Goal: Information Seeking & Learning: Learn about a topic

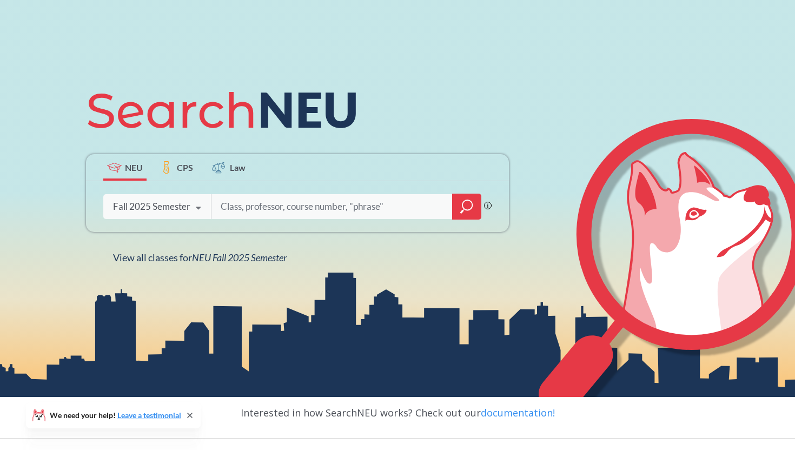
scroll to position [107, 0]
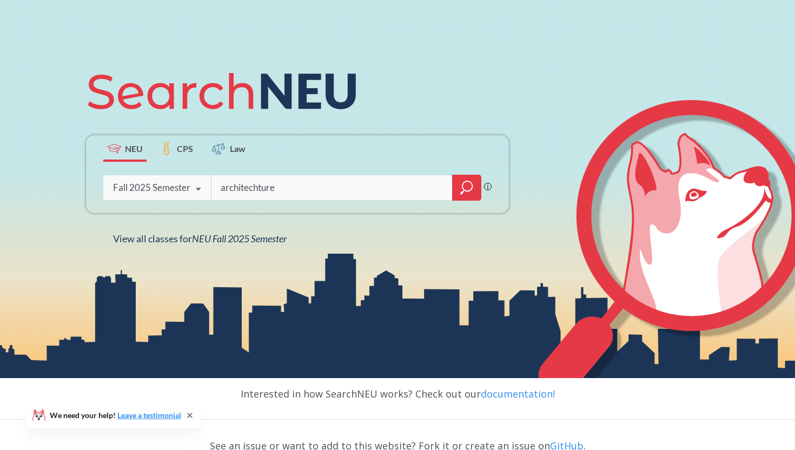
type input "architechture"
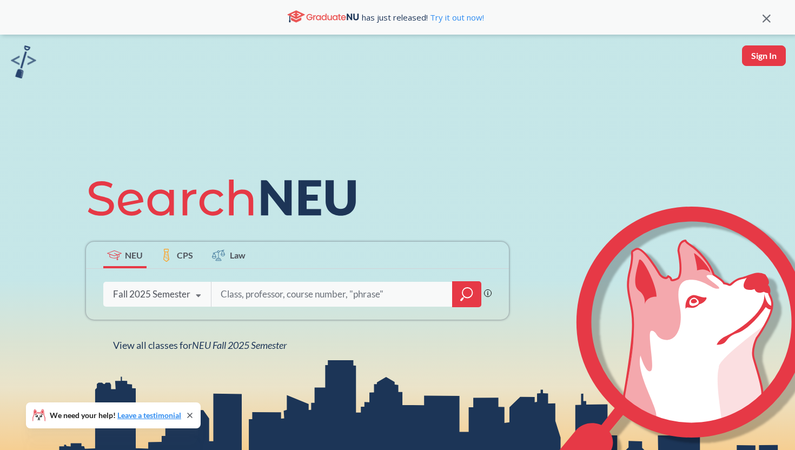
click at [206, 291] on icon at bounding box center [198, 296] width 21 height 30
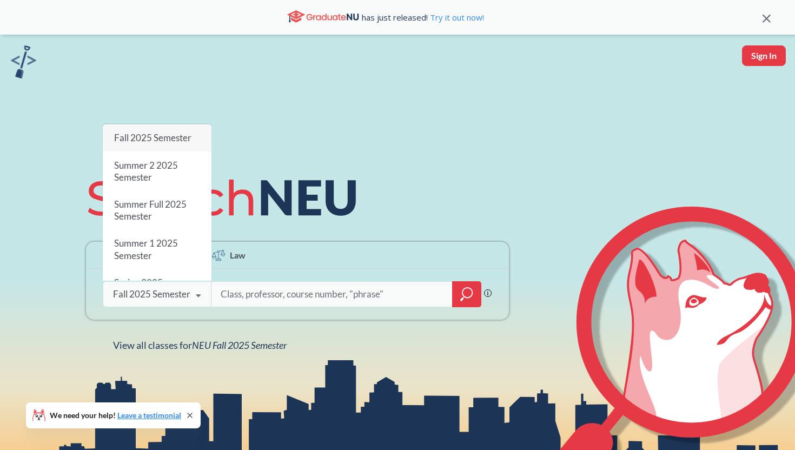
click at [249, 292] on input "search" at bounding box center [332, 294] width 225 height 23
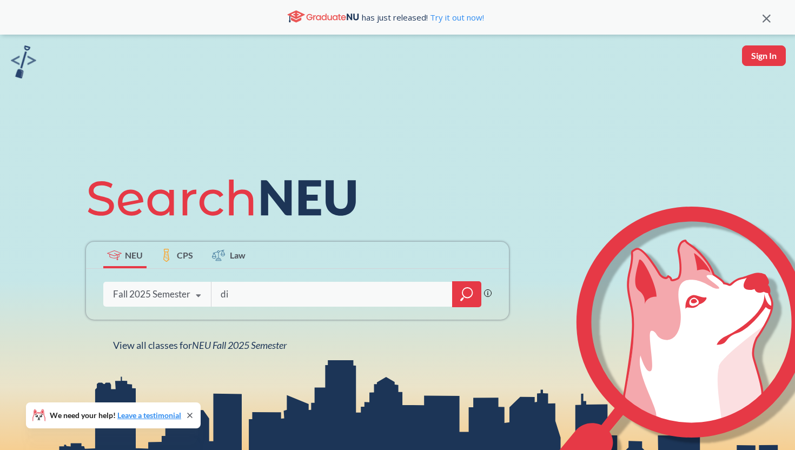
type input "d"
click at [337, 290] on input "search" at bounding box center [332, 294] width 225 height 23
type input "odifference and diversity"
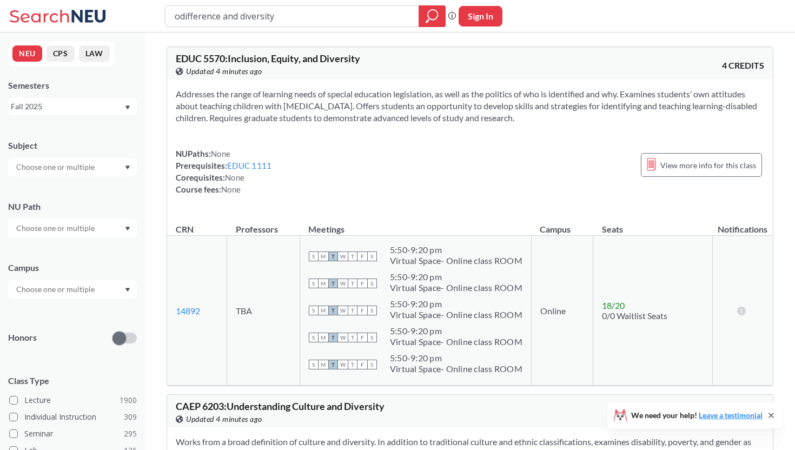
click at [107, 239] on div "Subject NU Path Campus Honors Class Type Lecture 1900 Individual Instruction 30…" at bounding box center [72, 374] width 129 height 491
click at [102, 227] on div at bounding box center [72, 228] width 129 height 18
click at [82, 232] on input "text" at bounding box center [56, 228] width 91 height 13
type input "diff"
click at [68, 255] on span "Difference/Diversity" at bounding box center [50, 253] width 72 height 12
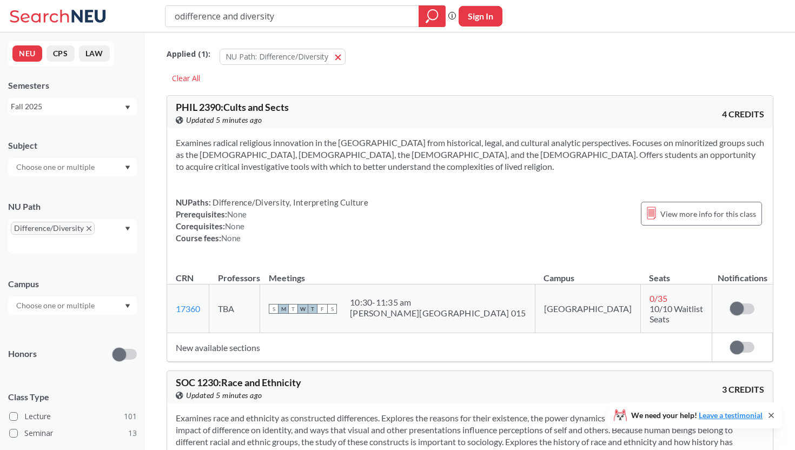
click at [181, 15] on input "odifference and diversity" at bounding box center [293, 16] width 238 height 18
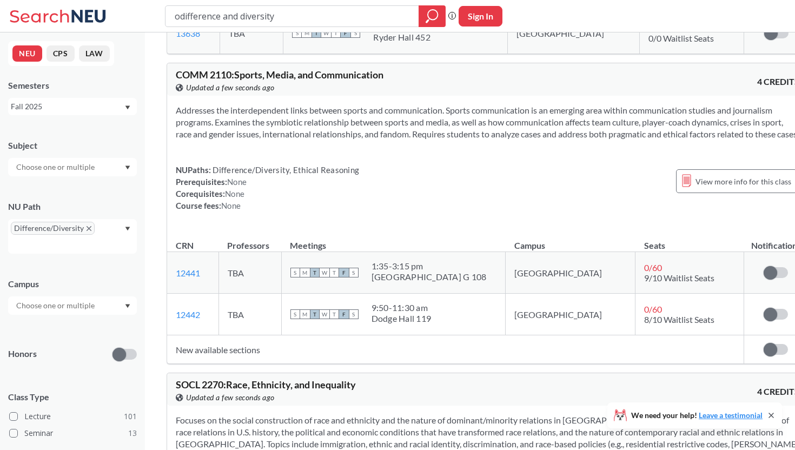
scroll to position [5120, 0]
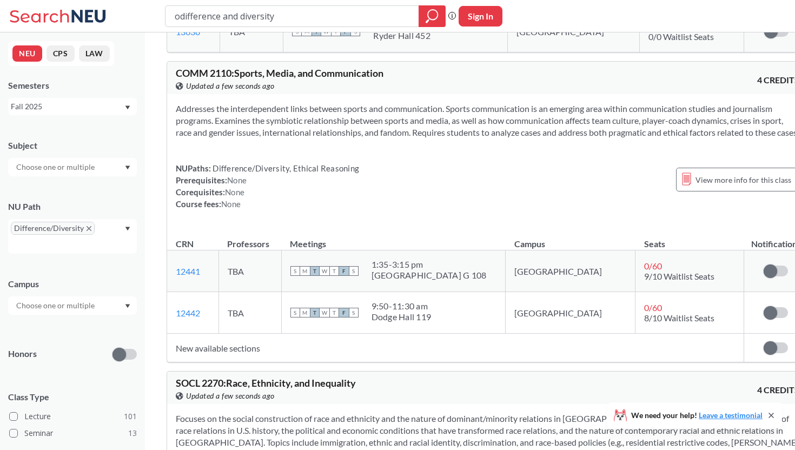
drag, startPoint x: 313, startPoint y: 182, endPoint x: 255, endPoint y: 142, distance: 70.4
click at [255, 138] on section "Addresses the interdependent links between sports and communication. Sports com…" at bounding box center [488, 121] width 624 height 36
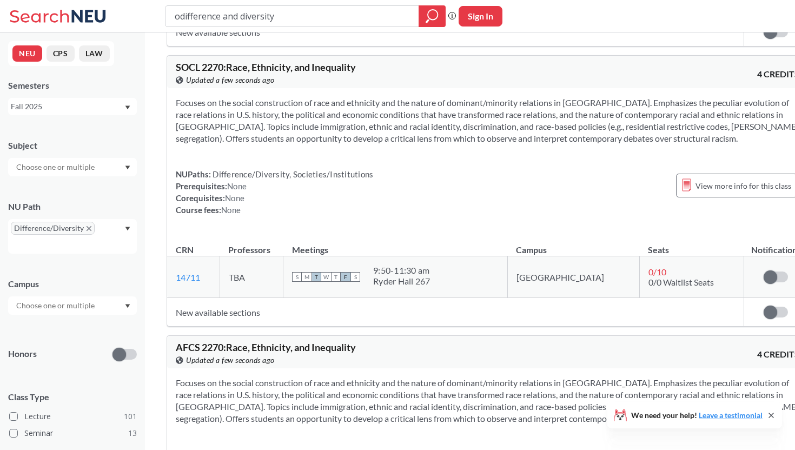
scroll to position [5454, 0]
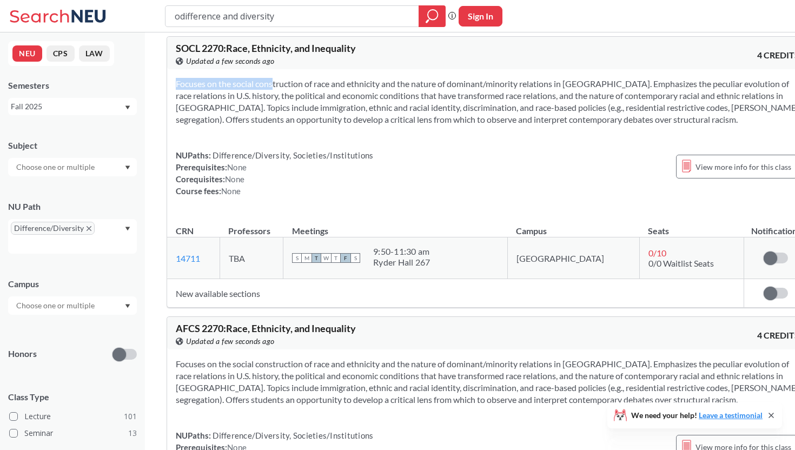
drag, startPoint x: 255, startPoint y: 130, endPoint x: 255, endPoint y: 192, distance: 61.7
click at [255, 192] on div "Focuses on the social construction of race and ethnicity and the nature of domi…" at bounding box center [487, 141] width 641 height 145
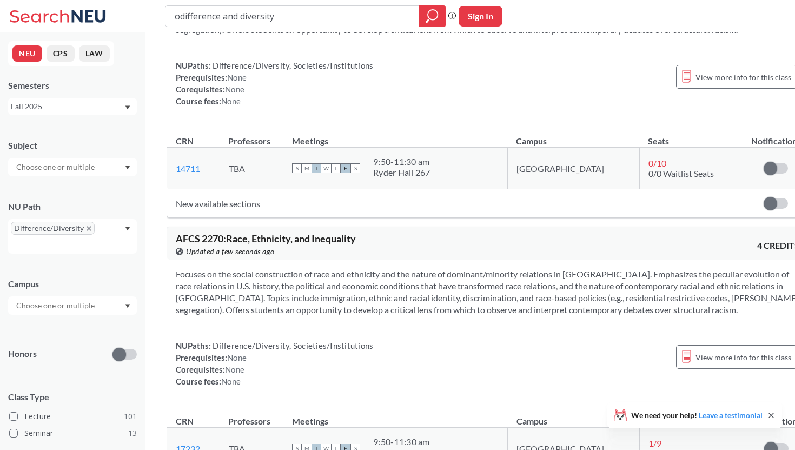
scroll to position [5729, 0]
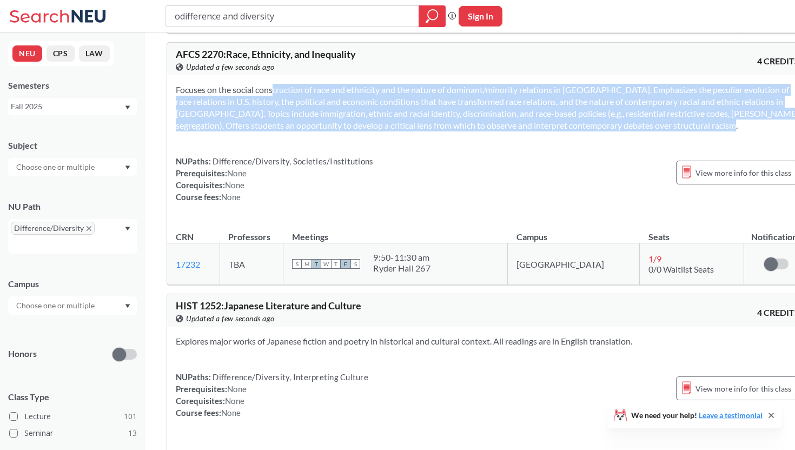
drag, startPoint x: 255, startPoint y: 192, endPoint x: 255, endPoint y: 142, distance: 49.8
click at [255, 131] on section "Focuses on the social construction of race and ethnicity and the nature of domi…" at bounding box center [488, 108] width 624 height 48
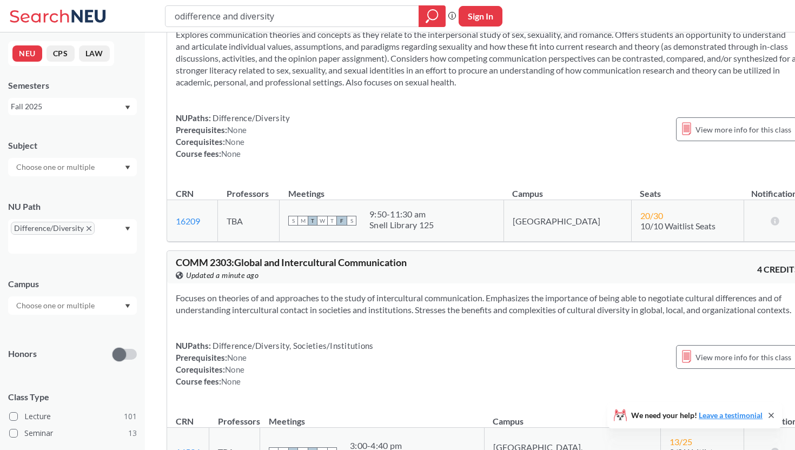
scroll to position [7109, 0]
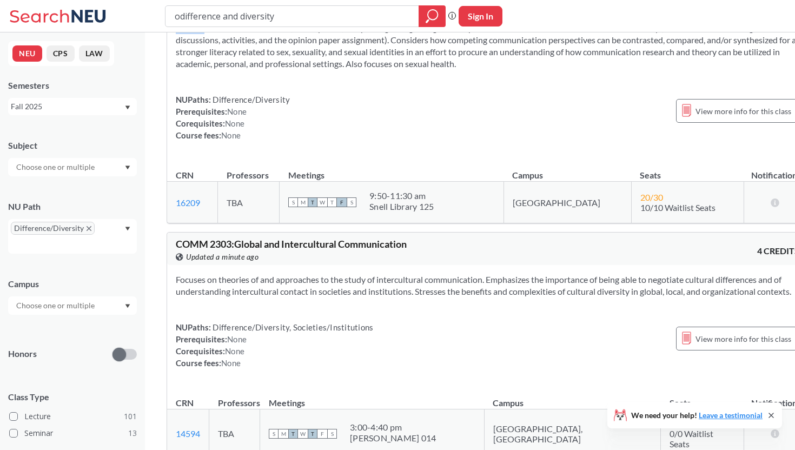
drag, startPoint x: 234, startPoint y: 116, endPoint x: 234, endPoint y: 173, distance: 57.3
click at [234, 159] on div "Explores communication theories and concepts as they relate to the interpersona…" at bounding box center [487, 80] width 641 height 157
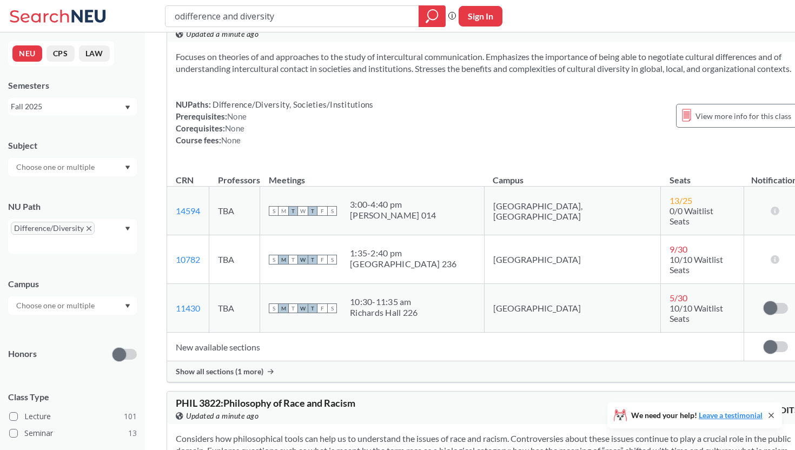
click at [234, 75] on section "Focuses on theories of and approaches to the study of intercultural communicati…" at bounding box center [488, 63] width 624 height 24
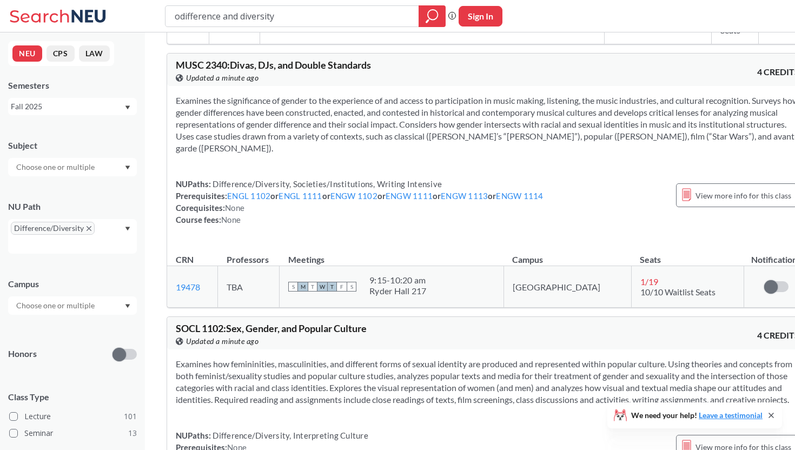
scroll to position [8265, 0]
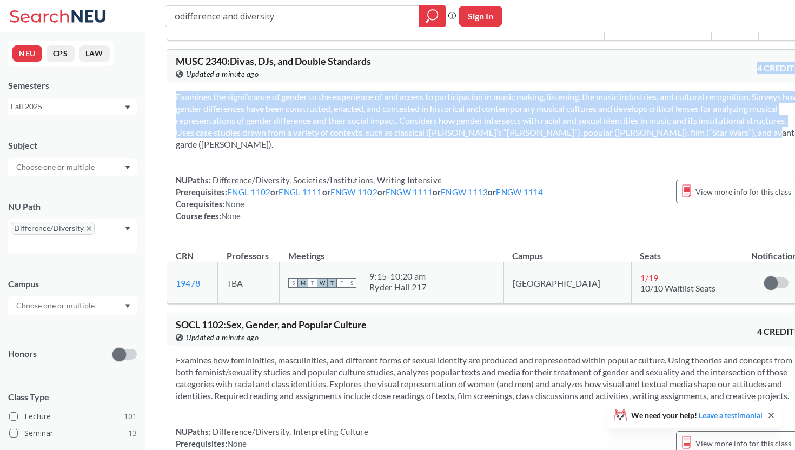
drag, startPoint x: 264, startPoint y: 148, endPoint x: 264, endPoint y: 212, distance: 63.8
click at [264, 212] on div "MUSC 2340 : Divas, DJs, and Double Standards View this course on Banner. Update…" at bounding box center [488, 176] width 642 height 255
click at [264, 150] on section "Examines the significance of gender to the experience of and access to particip…" at bounding box center [488, 121] width 624 height 60
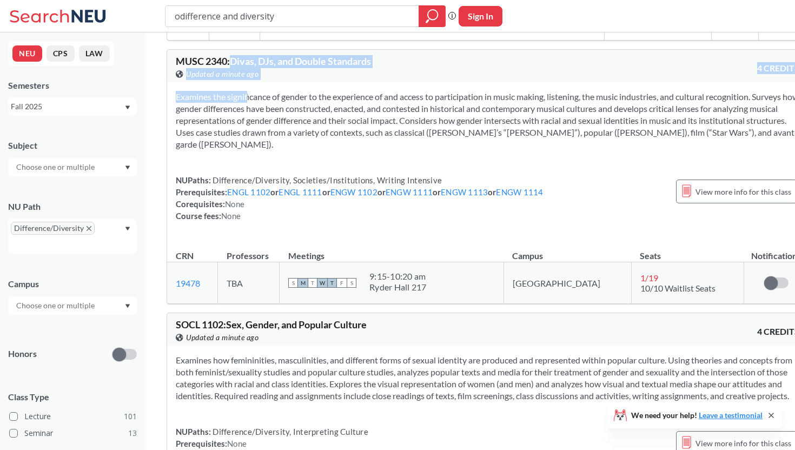
drag, startPoint x: 232, startPoint y: 134, endPoint x: 233, endPoint y: 164, distance: 30.3
click at [233, 164] on div "MUSC 2340 : Divas, DJs, and Double Standards View this course on Banner. Update…" at bounding box center [488, 176] width 642 height 255
click at [233, 150] on section "Examines the significance of gender to the experience of and access to particip…" at bounding box center [488, 121] width 624 height 60
drag, startPoint x: 235, startPoint y: 135, endPoint x: 399, endPoint y: 137, distance: 164.5
click at [399, 80] on div "MUSC 2340 : Divas, DJs, and Double Standards View this course on Banner. Update…" at bounding box center [332, 68] width 312 height 24
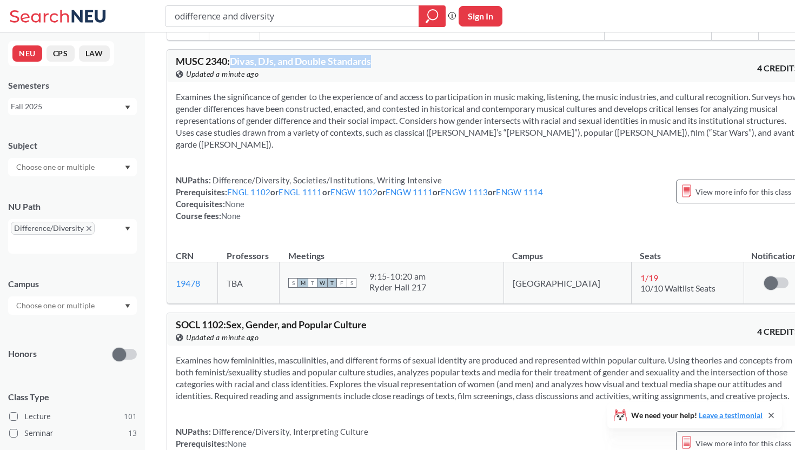
click at [399, 80] on div "MUSC 2340 : Divas, DJs, and Double Standards View this course on Banner. Update…" at bounding box center [332, 68] width 312 height 24
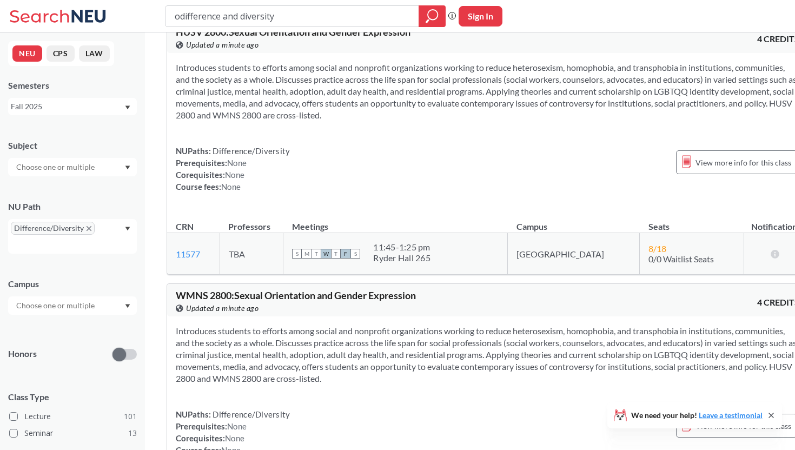
scroll to position [10027, 0]
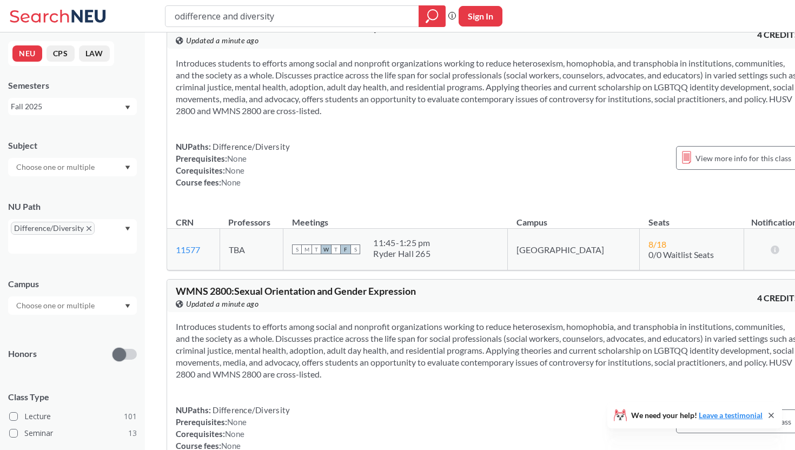
click at [88, 167] on input "text" at bounding box center [56, 167] width 91 height 13
click at [70, 192] on p "History" at bounding box center [75, 197] width 122 height 11
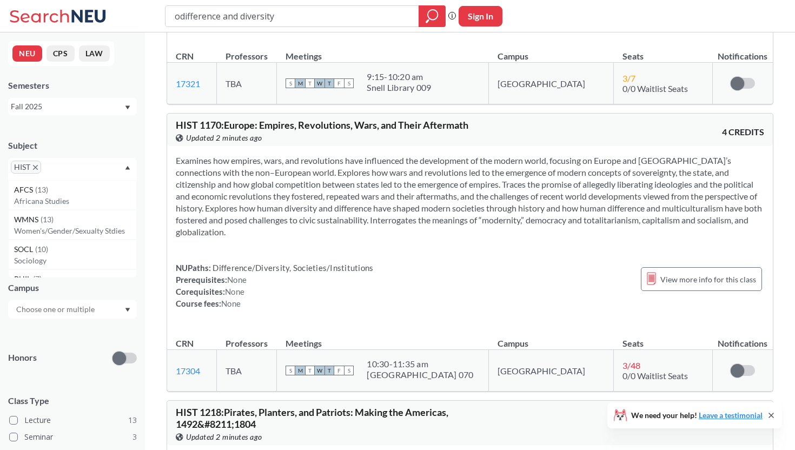
scroll to position [1035, 0]
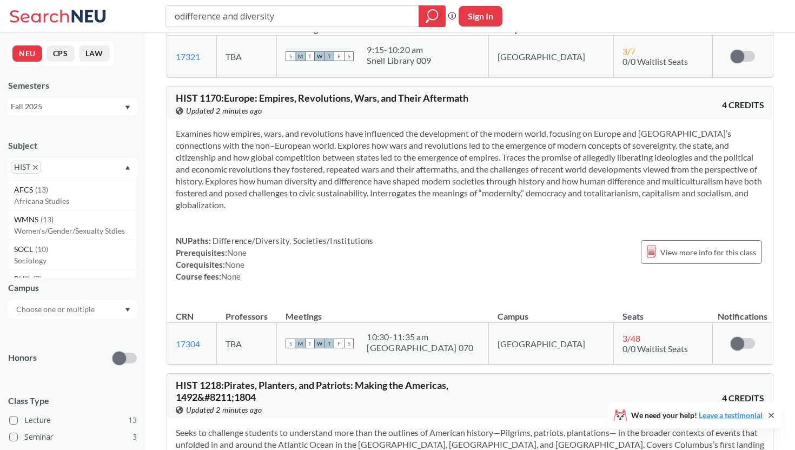
click at [39, 169] on span "HIST" at bounding box center [26, 167] width 30 height 13
click at [37, 169] on icon "X to remove pill" at bounding box center [35, 167] width 5 height 5
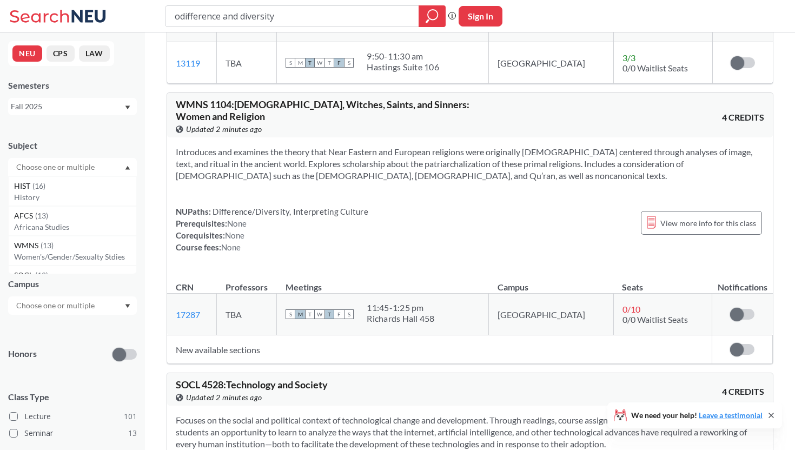
click at [44, 171] on input "text" at bounding box center [56, 167] width 91 height 13
type input "arch"
click at [51, 197] on p "Architecture" at bounding box center [75, 197] width 122 height 11
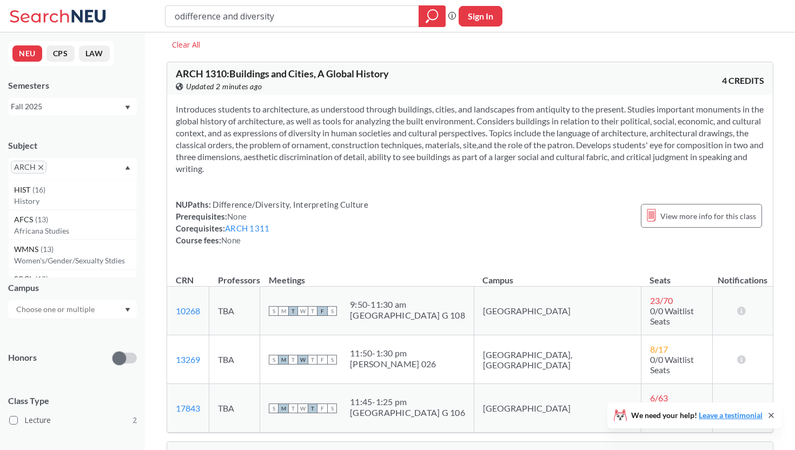
scroll to position [35, 0]
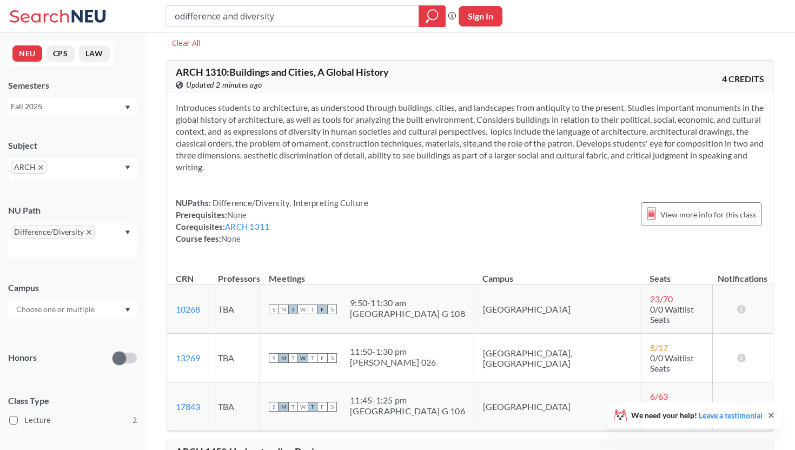
drag, startPoint x: 245, startPoint y: 116, endPoint x: 245, endPoint y: 168, distance: 52.5
click at [245, 168] on section "Introduces students to architecture, as understood through buildings, cities, a…" at bounding box center [470, 137] width 589 height 71
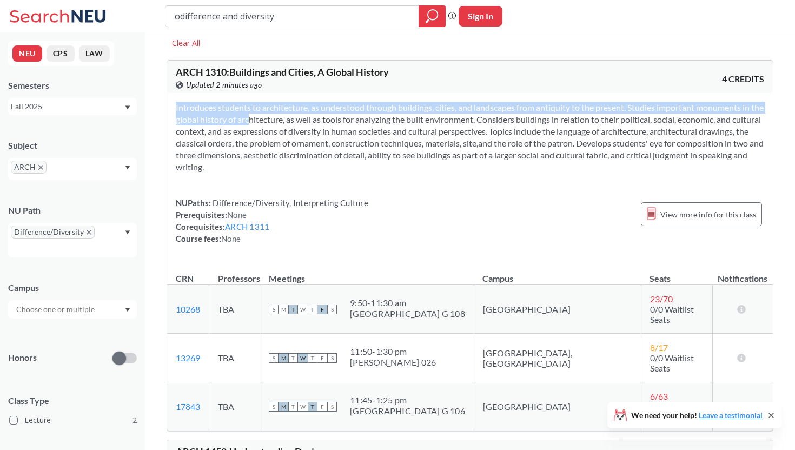
drag, startPoint x: 245, startPoint y: 175, endPoint x: 249, endPoint y: 116, distance: 59.1
click at [249, 116] on div "Introduces students to architecture, as understood through buildings, cities, a…" at bounding box center [470, 177] width 606 height 169
click at [249, 116] on section "Introduces students to architecture, as understood through buildings, cities, a…" at bounding box center [470, 137] width 589 height 71
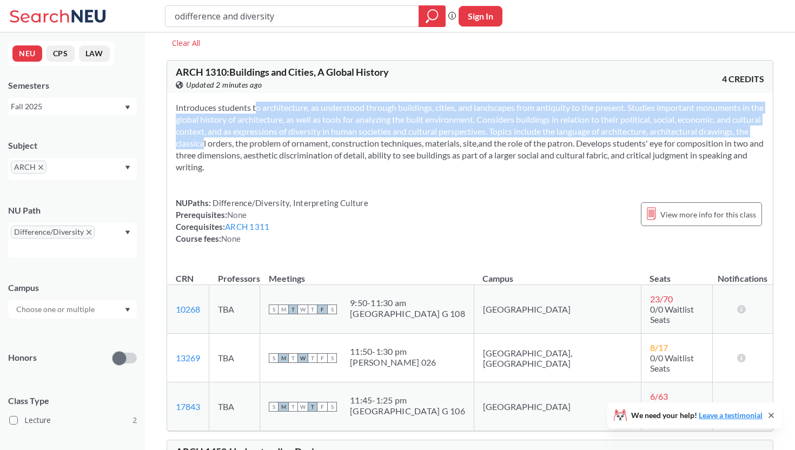
drag, startPoint x: 239, startPoint y: 111, endPoint x: 239, endPoint y: 147, distance: 36.2
click at [239, 147] on section "Introduces students to architecture, as understood through buildings, cities, a…" at bounding box center [470, 137] width 589 height 71
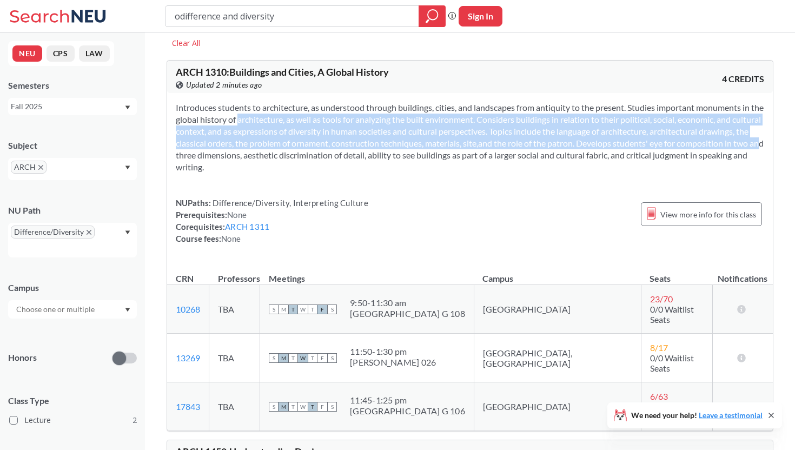
drag, startPoint x: 238, startPoint y: 124, endPoint x: 238, endPoint y: 154, distance: 30.3
click at [238, 154] on section "Introduces students to architecture, as understood through buildings, cities, a…" at bounding box center [470, 137] width 589 height 71
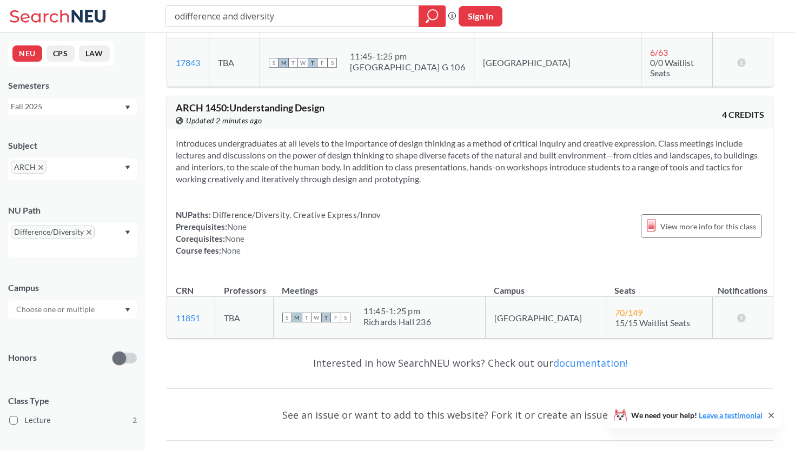
scroll to position [380, 0]
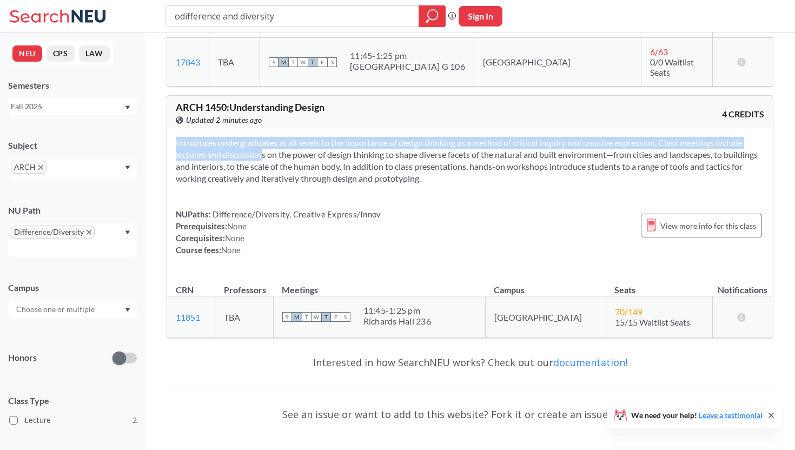
drag, startPoint x: 242, startPoint y: 135, endPoint x: 242, endPoint y: 166, distance: 30.8
click at [242, 166] on div "Introduces undergraduates at all levels to the importance of design thinking as…" at bounding box center [470, 200] width 606 height 145
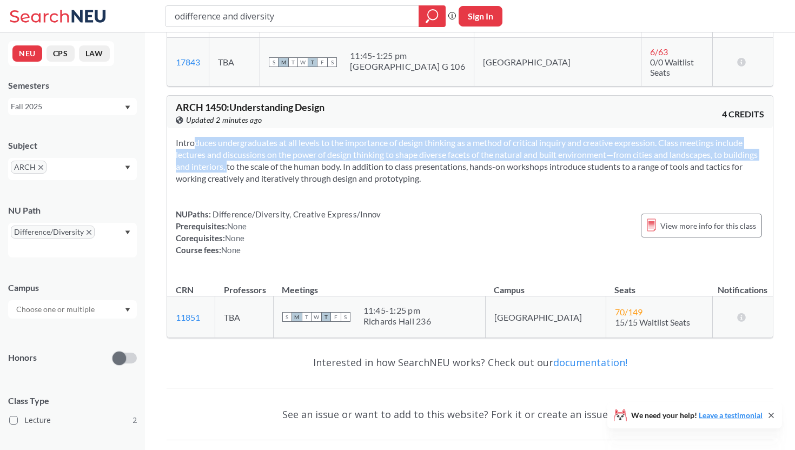
drag, startPoint x: 248, startPoint y: 146, endPoint x: 248, endPoint y: 114, distance: 31.9
click at [248, 128] on div "Introduces undergraduates at all levels to the importance of design thinking as…" at bounding box center [470, 200] width 606 height 145
drag, startPoint x: 248, startPoint y: 117, endPoint x: 247, endPoint y: 141, distance: 23.8
click at [247, 147] on section "Introduces undergraduates at all levels to the importance of design thinking as…" at bounding box center [470, 161] width 589 height 48
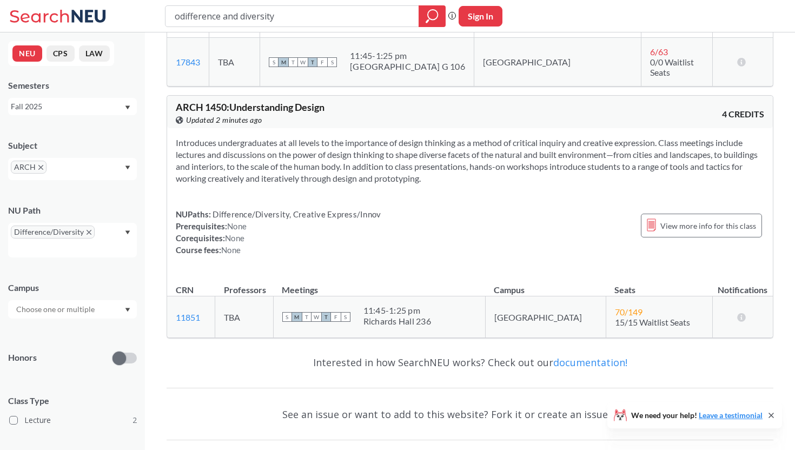
click at [81, 168] on div "ARCH" at bounding box center [72, 169] width 129 height 22
click at [43, 170] on span "ARCH" at bounding box center [29, 167] width 36 height 13
click at [41, 168] on icon "X to remove pill" at bounding box center [40, 167] width 5 height 5
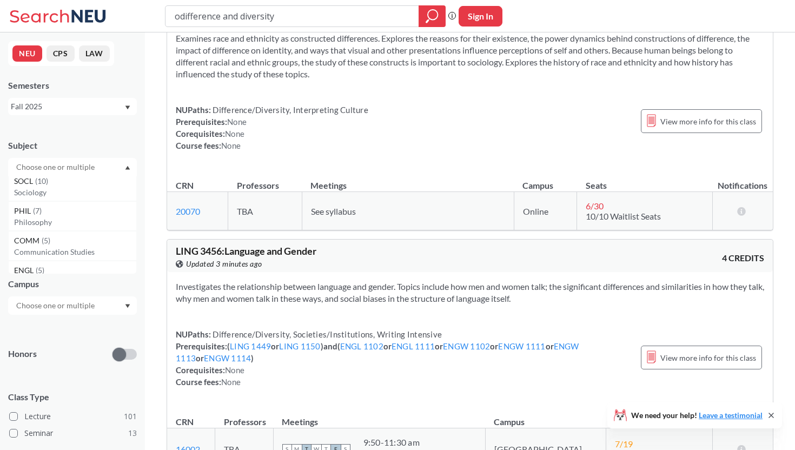
scroll to position [97, 0]
click at [64, 221] on p "Philosophy" at bounding box center [75, 219] width 122 height 11
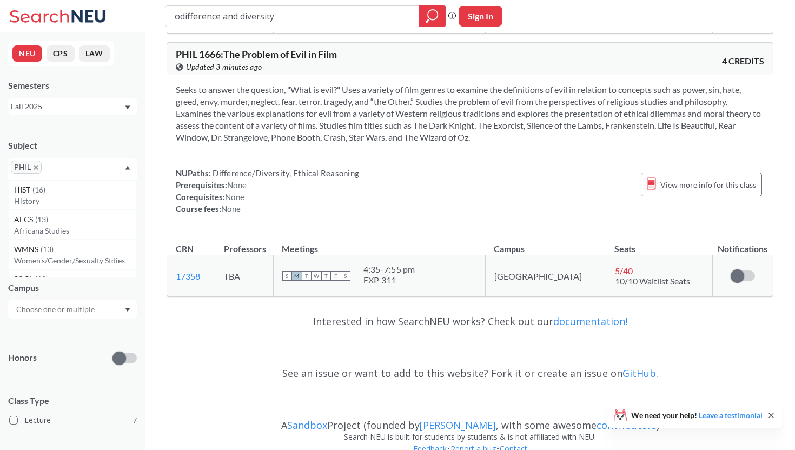
scroll to position [1684, 0]
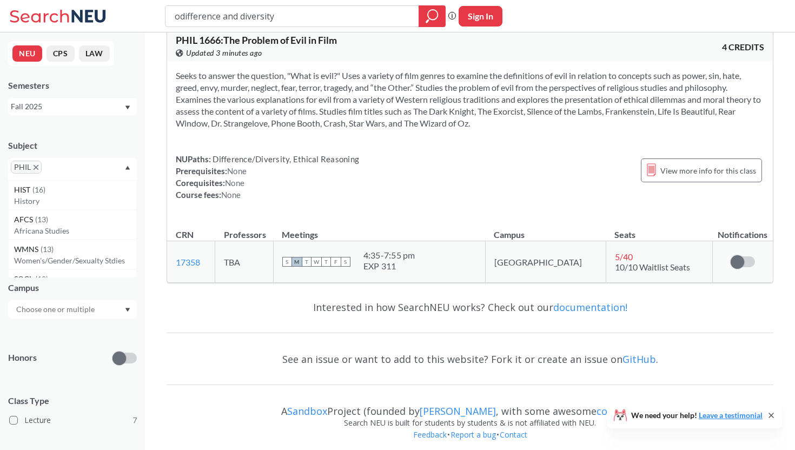
click at [34, 174] on div "PHIL" at bounding box center [72, 169] width 129 height 22
click at [37, 167] on icon "X to remove pill" at bounding box center [36, 167] width 5 height 5
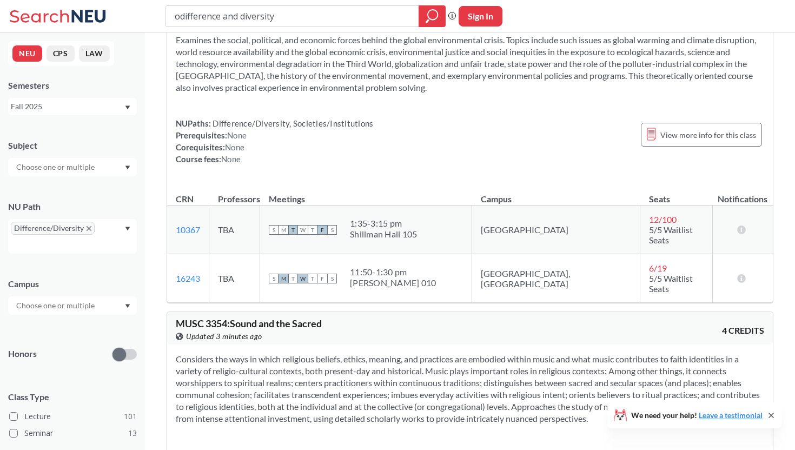
click at [63, 168] on input "text" at bounding box center [56, 167] width 91 height 13
click at [35, 192] on span "CRIM" at bounding box center [25, 194] width 22 height 12
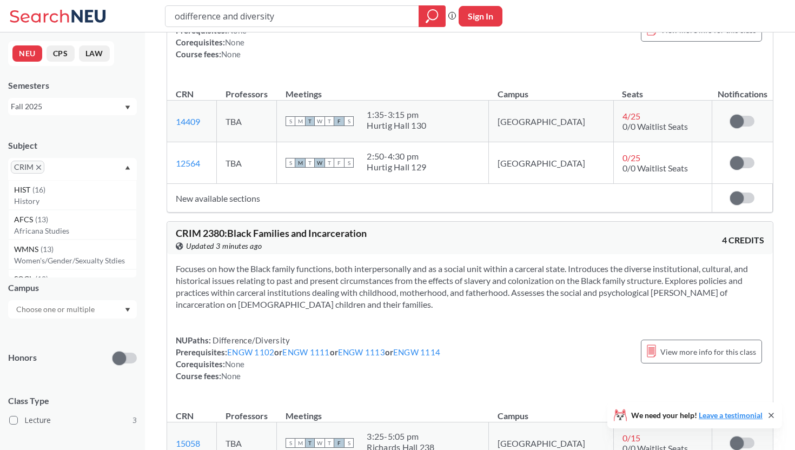
scroll to position [431, 0]
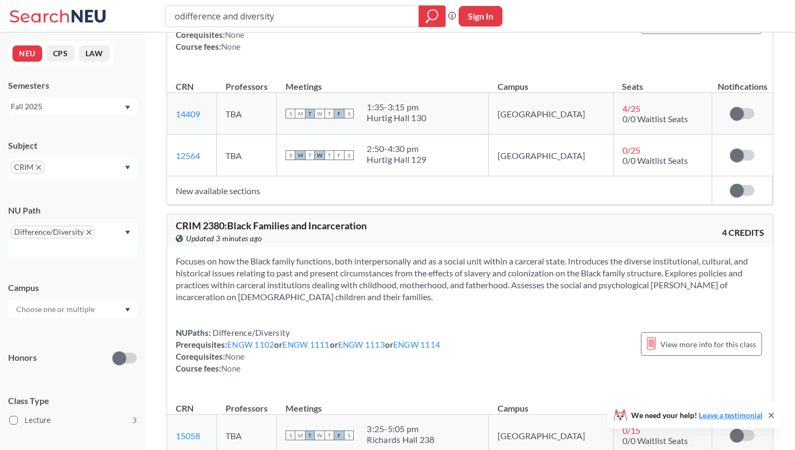
drag, startPoint x: 233, startPoint y: 224, endPoint x: 233, endPoint y: 261, distance: 37.3
click at [233, 260] on div "CRIM 2380 : Black Families and Incarceration View this course on Banner. Update…" at bounding box center [470, 350] width 607 height 272
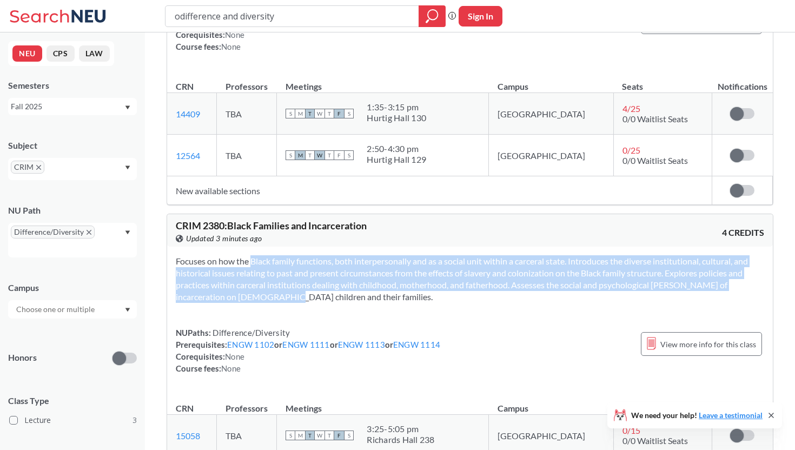
drag, startPoint x: 233, startPoint y: 261, endPoint x: 233, endPoint y: 300, distance: 38.4
click at [233, 300] on section "Focuses on how the Black family functions, both interpersonally and as a social…" at bounding box center [470, 279] width 589 height 48
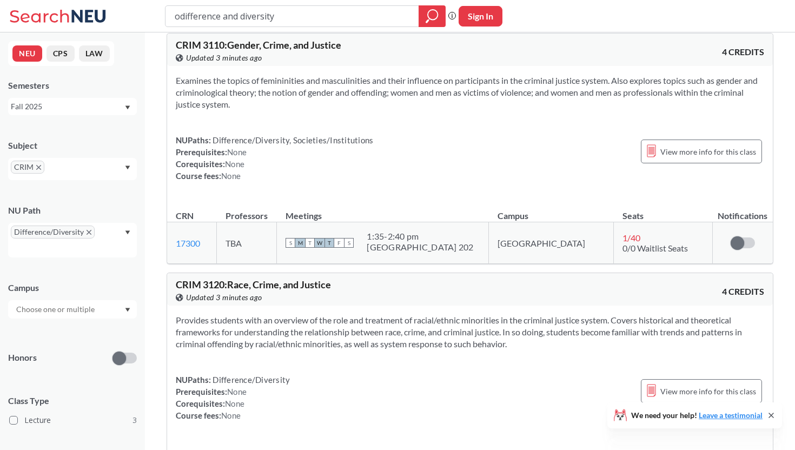
scroll to position [0, 0]
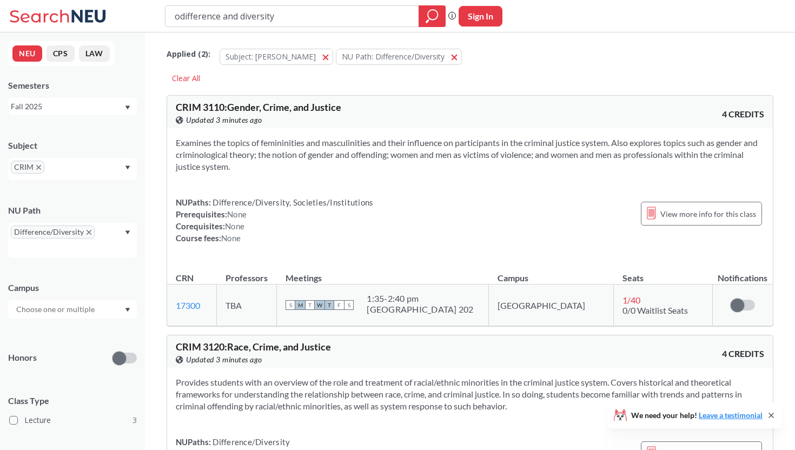
click at [37, 170] on span "CRIM" at bounding box center [28, 167] width 34 height 13
click at [40, 165] on icon "X to remove pill" at bounding box center [38, 167] width 5 height 5
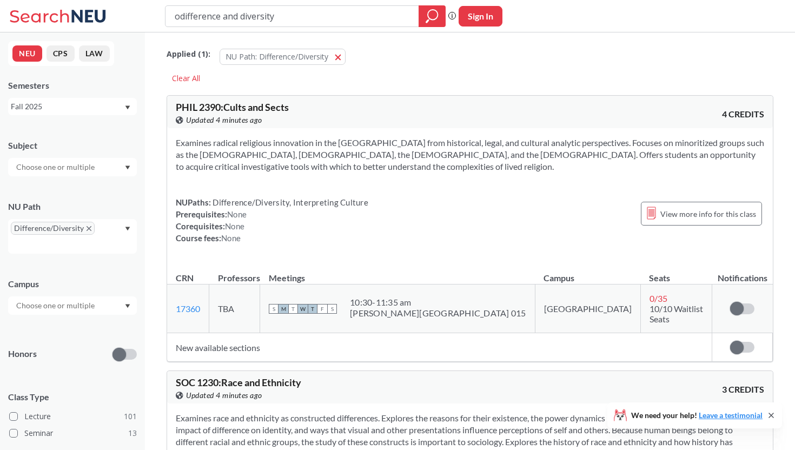
click at [48, 167] on input "text" at bounding box center [56, 167] width 91 height 13
click at [62, 235] on p "Linguistics" at bounding box center [75, 238] width 122 height 11
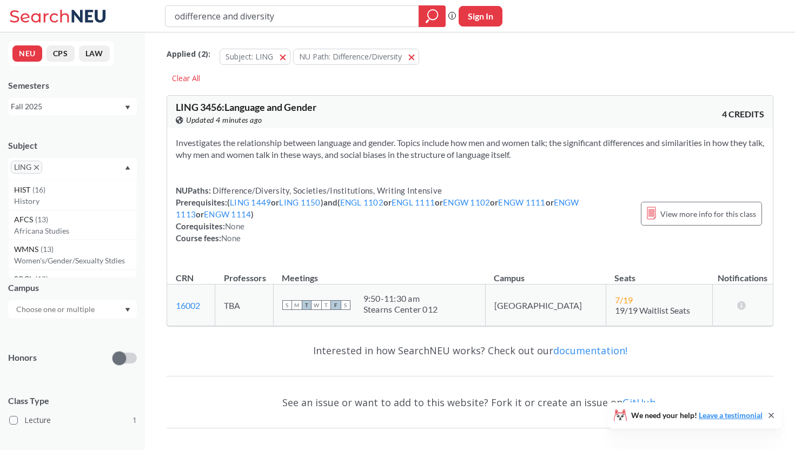
click at [37, 168] on icon "X to remove pill" at bounding box center [36, 167] width 5 height 5
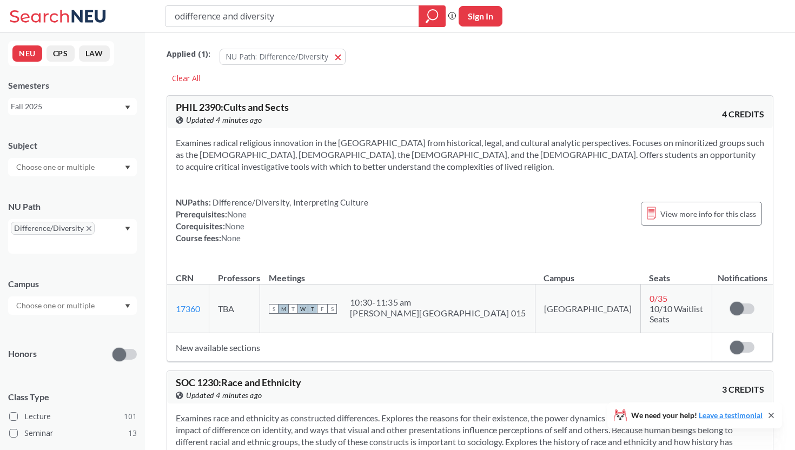
click at [127, 141] on div "Subject" at bounding box center [72, 146] width 129 height 12
click at [73, 169] on input "text" at bounding box center [56, 167] width 91 height 13
click at [100, 150] on div "Subject" at bounding box center [72, 146] width 129 height 12
drag, startPoint x: 182, startPoint y: 21, endPoint x: 256, endPoint y: 27, distance: 73.8
click at [256, 27] on div "odifference and diversity" at bounding box center [305, 16] width 281 height 22
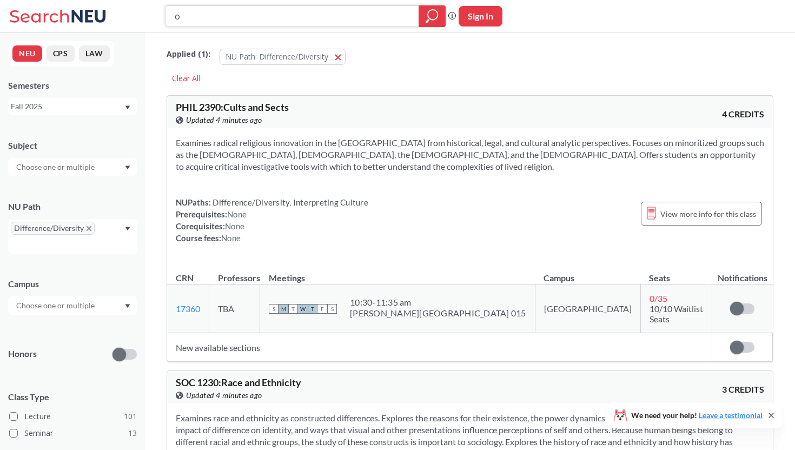
type input "o"
click at [90, 229] on icon "X to remove pill" at bounding box center [89, 228] width 5 height 5
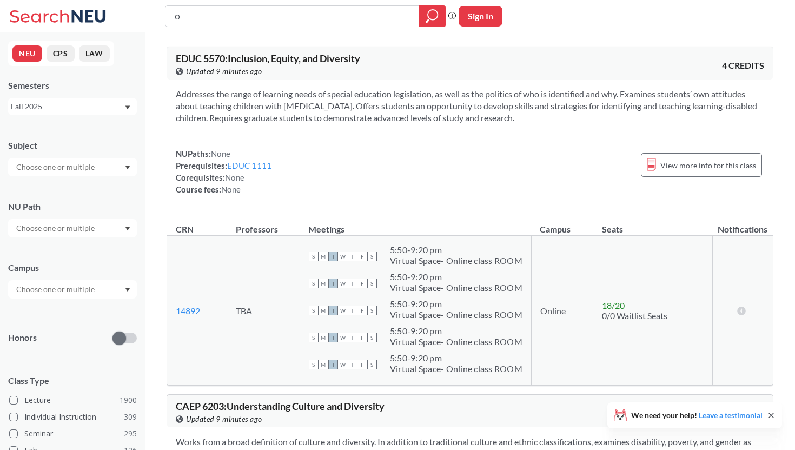
click at [81, 229] on input "text" at bounding box center [56, 228] width 91 height 13
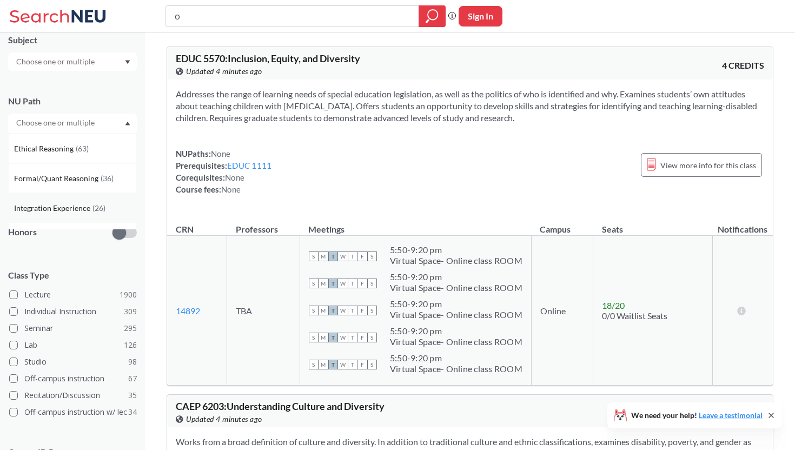
scroll to position [226, 0]
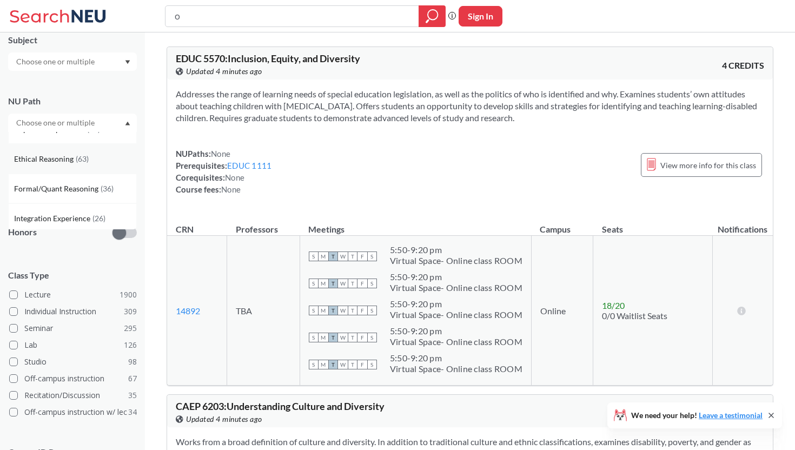
click at [49, 163] on span "Ethical Reasoning" at bounding box center [45, 159] width 62 height 12
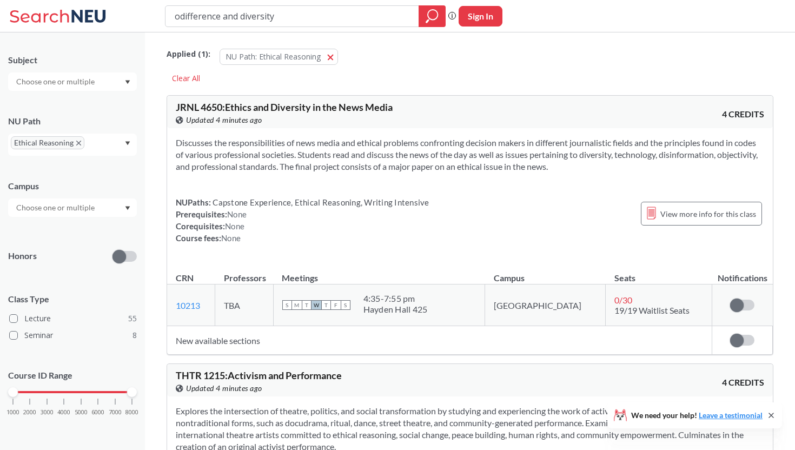
drag, startPoint x: 276, startPoint y: 21, endPoint x: 176, endPoint y: 22, distance: 100.6
click at [176, 22] on input "odifference and diversity" at bounding box center [293, 16] width 238 height 18
type input "o"
type input "intro to korean pop culture"
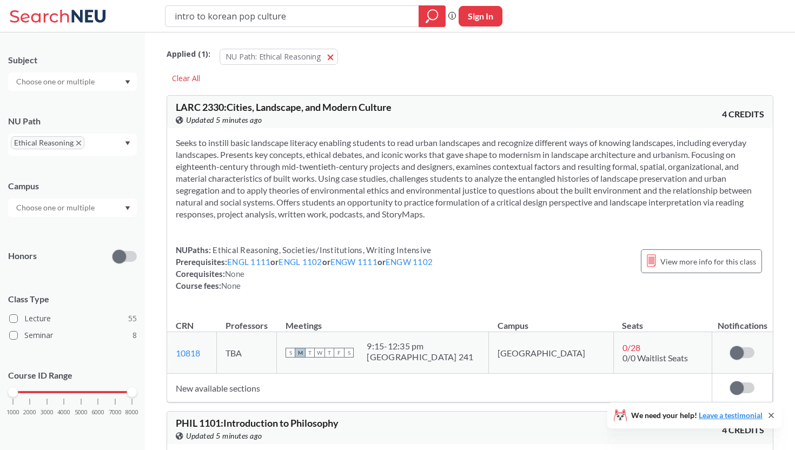
drag, startPoint x: 290, startPoint y: 16, endPoint x: 173, endPoint y: 14, distance: 116.9
click at [173, 15] on div "intro to korean pop culture" at bounding box center [305, 16] width 281 height 22
type input "kore 1800"
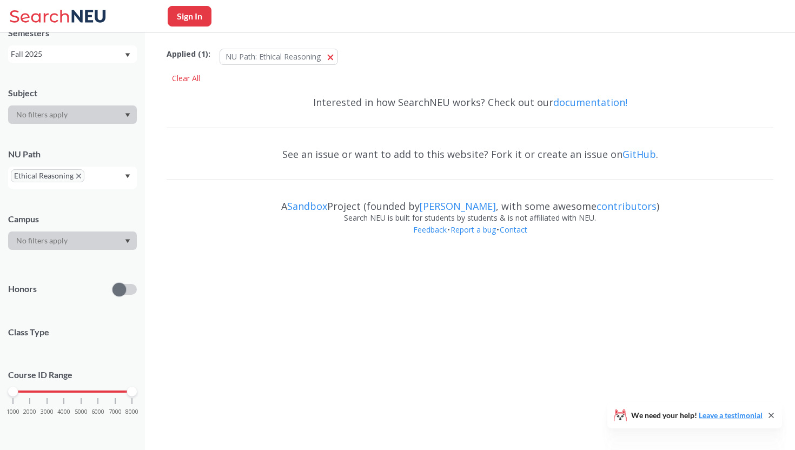
scroll to position [69, 0]
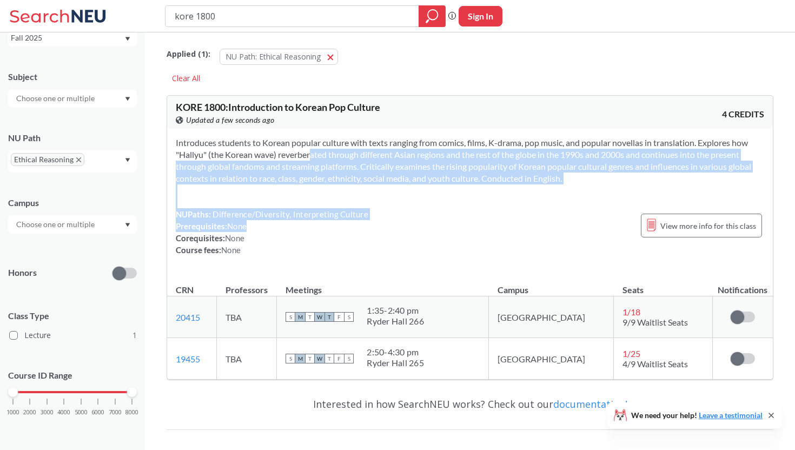
drag, startPoint x: 290, startPoint y: 153, endPoint x: 297, endPoint y: 226, distance: 73.4
click at [297, 226] on div "Introduces students to Korean popular culture with texts ranging from comics, f…" at bounding box center [470, 200] width 606 height 145
click at [297, 226] on div "NUPaths: Difference/Diversity, Interpreting Culture Prerequisites: None Corequi…" at bounding box center [272, 232] width 193 height 48
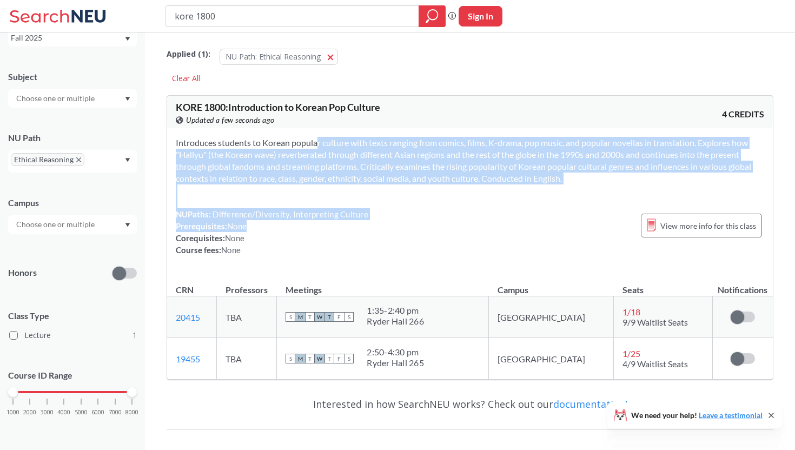
drag, startPoint x: 289, startPoint y: 223, endPoint x: 296, endPoint y: 138, distance: 84.7
click at [296, 138] on div "Introduces students to Korean popular culture with texts ranging from comics, f…" at bounding box center [470, 200] width 606 height 145
click at [296, 138] on section "Introduces students to Korean popular culture with texts ranging from comics, f…" at bounding box center [470, 161] width 589 height 48
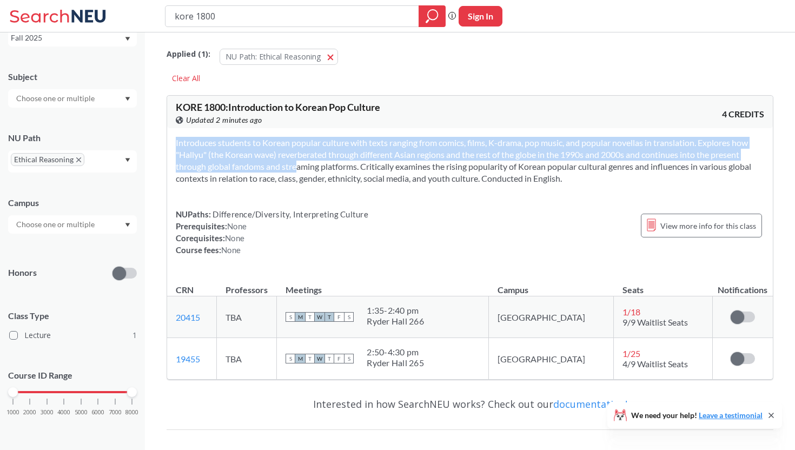
drag, startPoint x: 281, startPoint y: 169, endPoint x: 278, endPoint y: 191, distance: 22.4
click at [278, 191] on div "Introduces students to Korean popular culture with texts ranging from comics, f…" at bounding box center [470, 200] width 606 height 145
click at [278, 190] on div "Introduces students to Korean popular culture with texts ranging from comics, f…" at bounding box center [470, 200] width 606 height 145
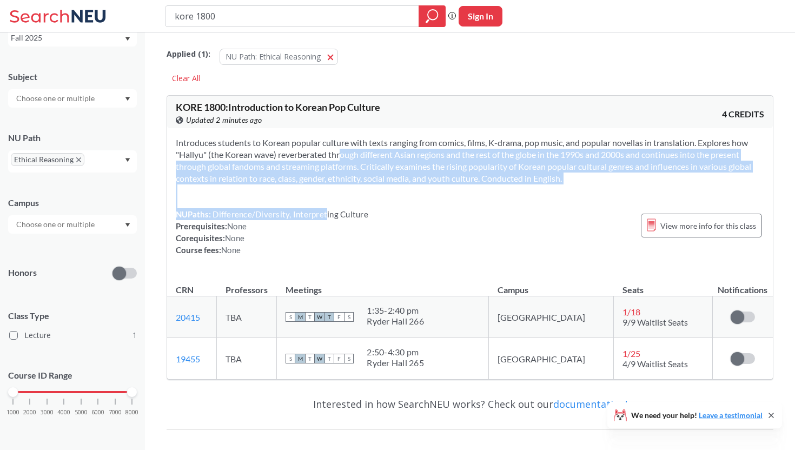
drag, startPoint x: 325, startPoint y: 153, endPoint x: 324, endPoint y: 210, distance: 56.8
click at [324, 210] on div "Introduces students to Korean popular culture with texts ranging from comics, f…" at bounding box center [470, 200] width 606 height 145
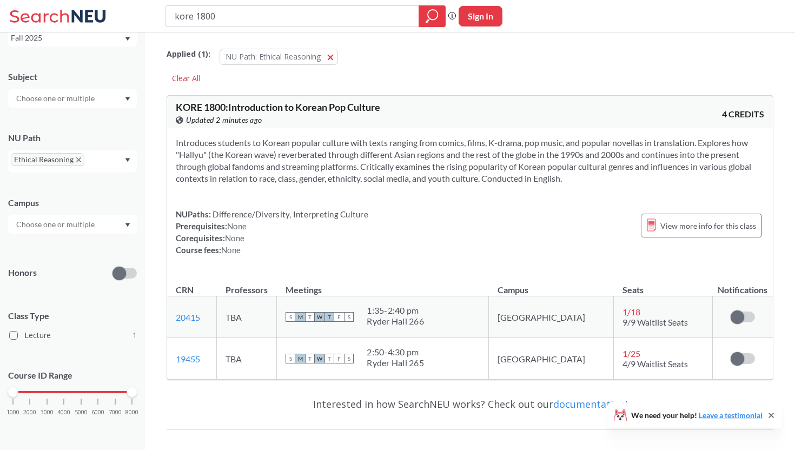
click at [343, 182] on section "Introduces students to Korean popular culture with texts ranging from comics, f…" at bounding box center [470, 161] width 589 height 48
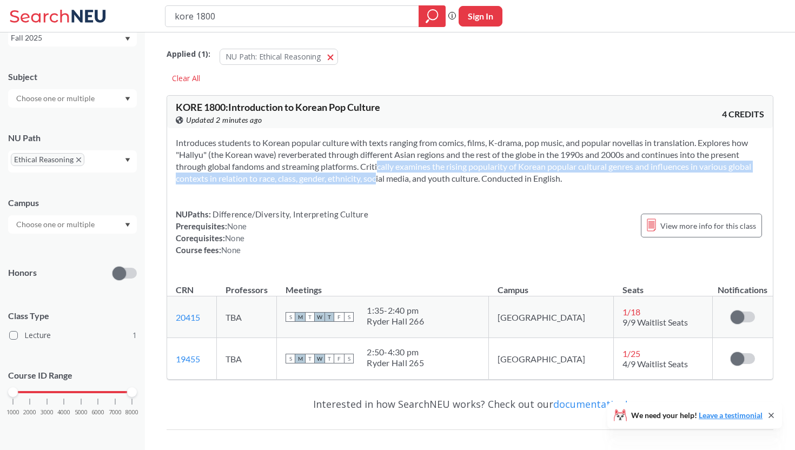
drag, startPoint x: 343, startPoint y: 182, endPoint x: 367, endPoint y: 170, distance: 27.3
click at [367, 170] on section "Introduces students to Korean popular culture with texts ranging from comics, f…" at bounding box center [470, 161] width 589 height 48
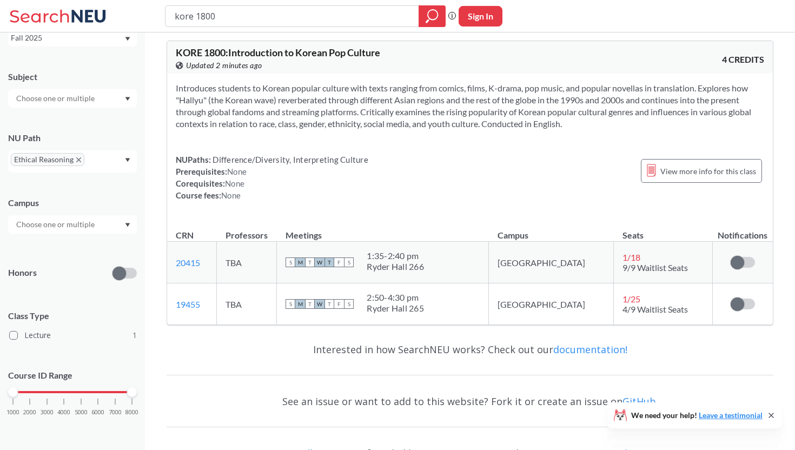
scroll to position [0, 0]
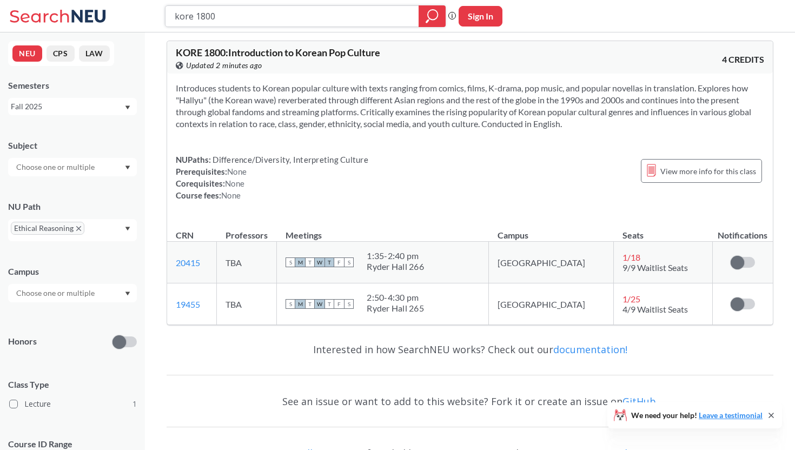
click at [355, 18] on input "kore 1800" at bounding box center [293, 16] width 238 height 18
drag, startPoint x: 177, startPoint y: 18, endPoint x: 228, endPoint y: 18, distance: 50.9
click at [228, 18] on input "kore 1800" at bounding box center [293, 16] width 238 height 18
type input "k"
type input "o"
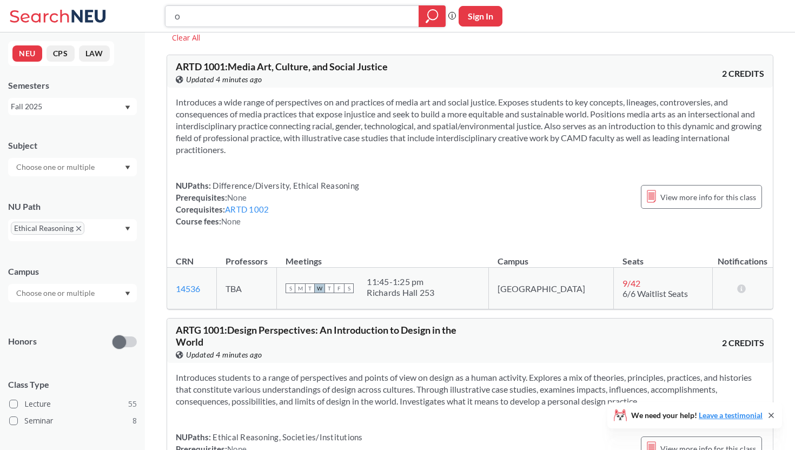
scroll to position [44, 0]
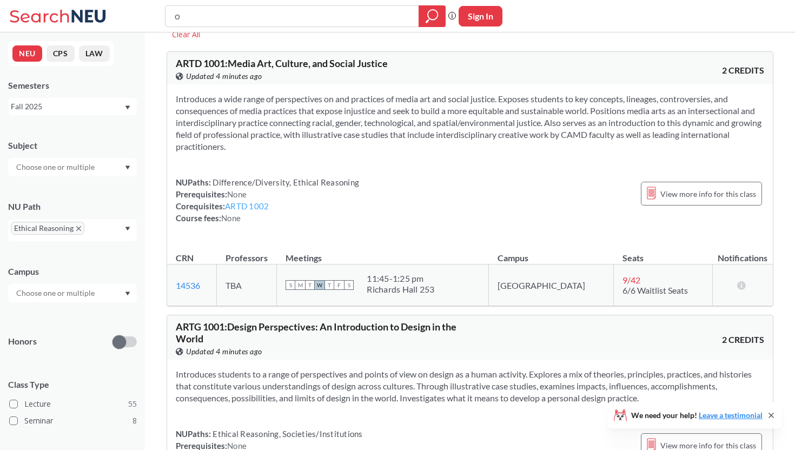
click at [251, 202] on link "ARTD 1002" at bounding box center [247, 206] width 44 height 10
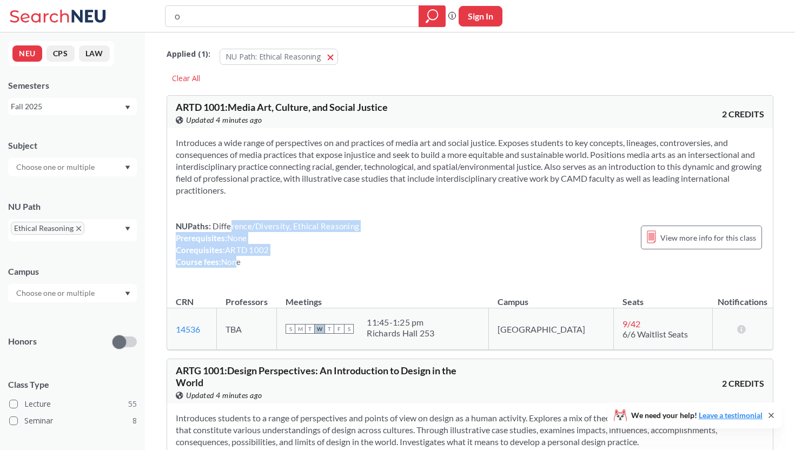
drag, startPoint x: 229, startPoint y: 226, endPoint x: 233, endPoint y: 258, distance: 31.6
click at [233, 258] on div "NUPaths: Difference/Diversity, Ethical Reasoning Prerequisites: None Corequisit…" at bounding box center [267, 244] width 183 height 48
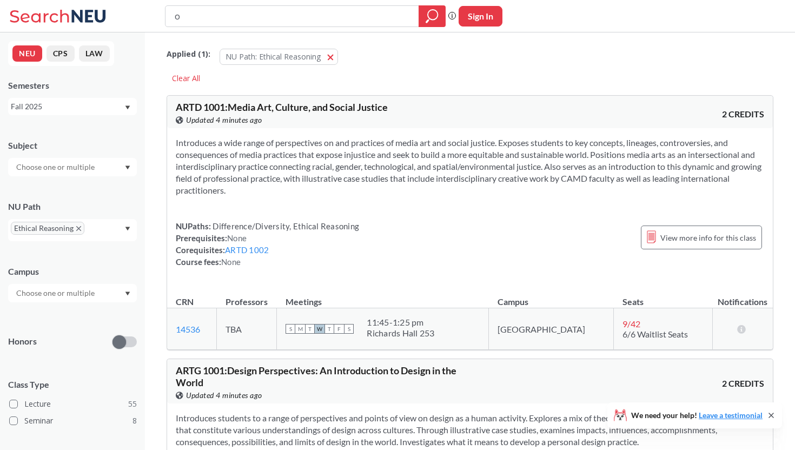
click at [245, 193] on section "Introduces a wide range of perspectives on and practices of media art and socia…" at bounding box center [470, 167] width 589 height 60
click at [257, 253] on link "ARTD 1002" at bounding box center [247, 250] width 44 height 10
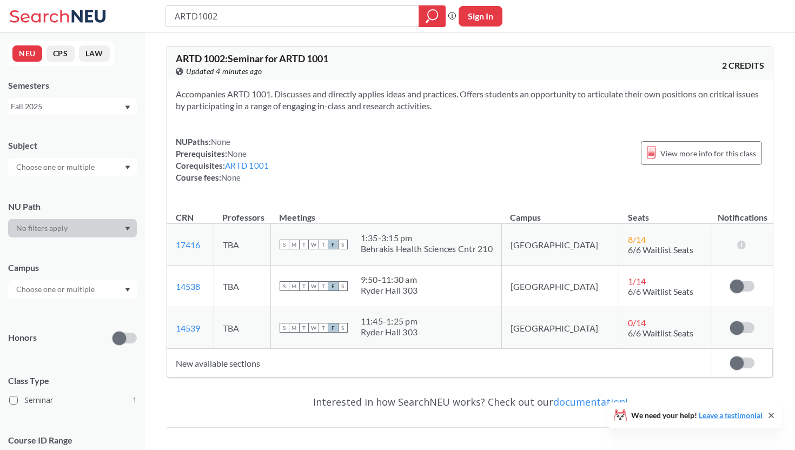
type input "o"
